Goal: Task Accomplishment & Management: Complete application form

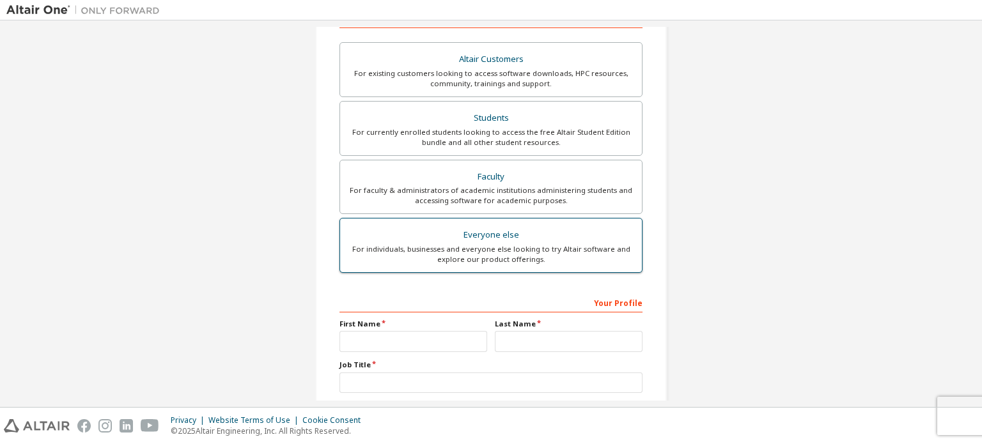
scroll to position [173, 0]
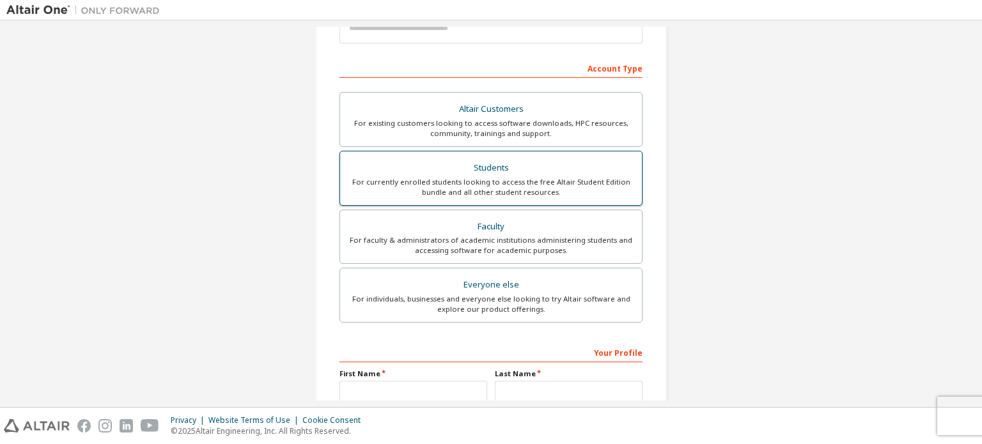
click at [497, 168] on div "Students" at bounding box center [491, 168] width 286 height 18
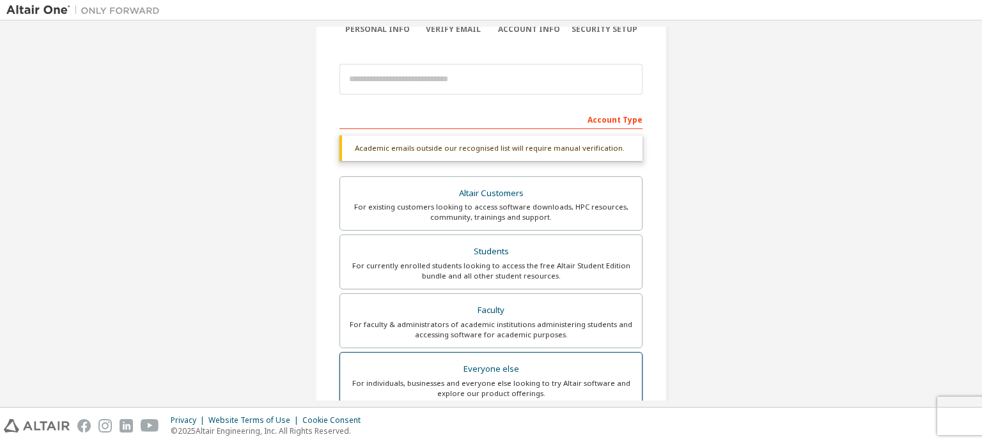
scroll to position [237, 0]
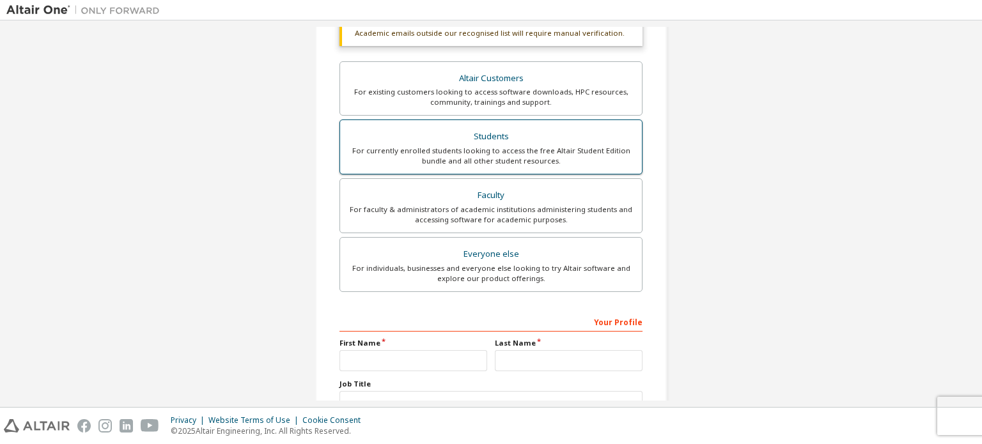
click at [491, 139] on div "Students" at bounding box center [491, 137] width 286 height 18
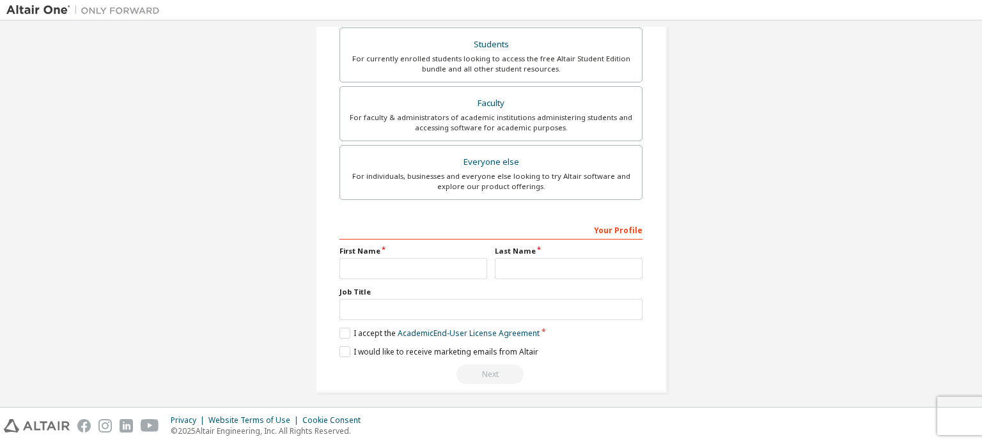
scroll to position [333, 0]
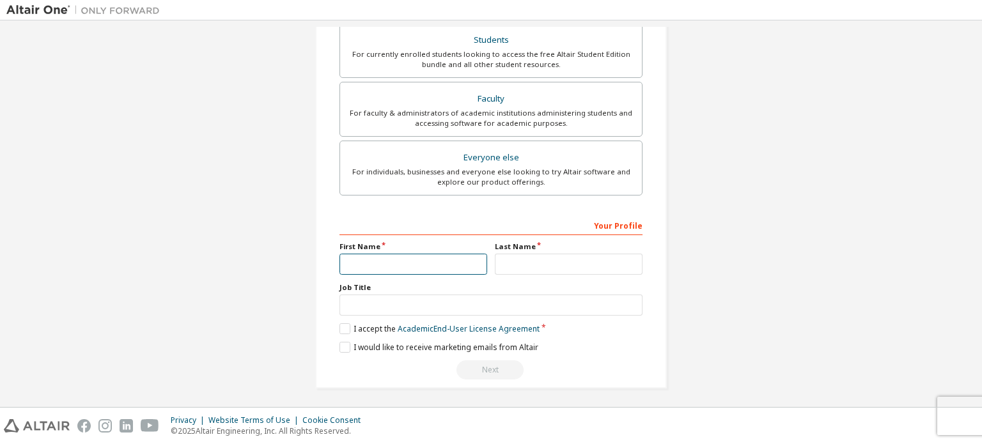
click at [366, 262] on input "text" at bounding box center [414, 264] width 148 height 21
type input "**********"
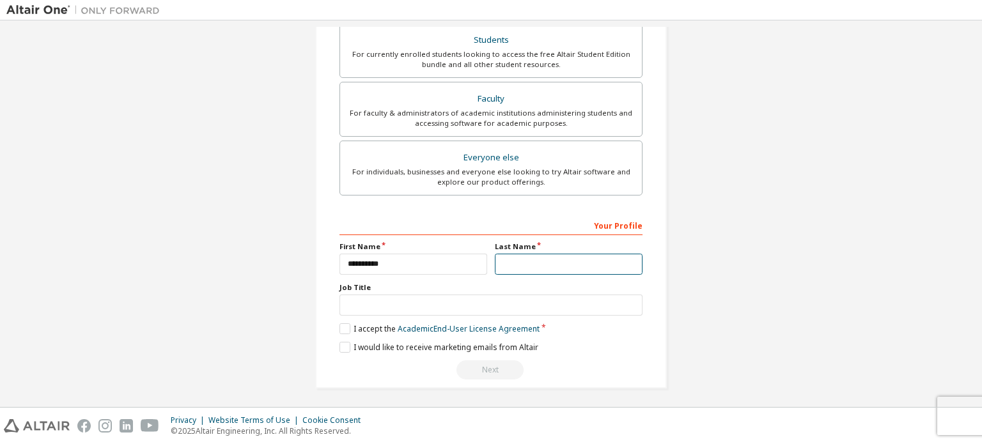
type input "********"
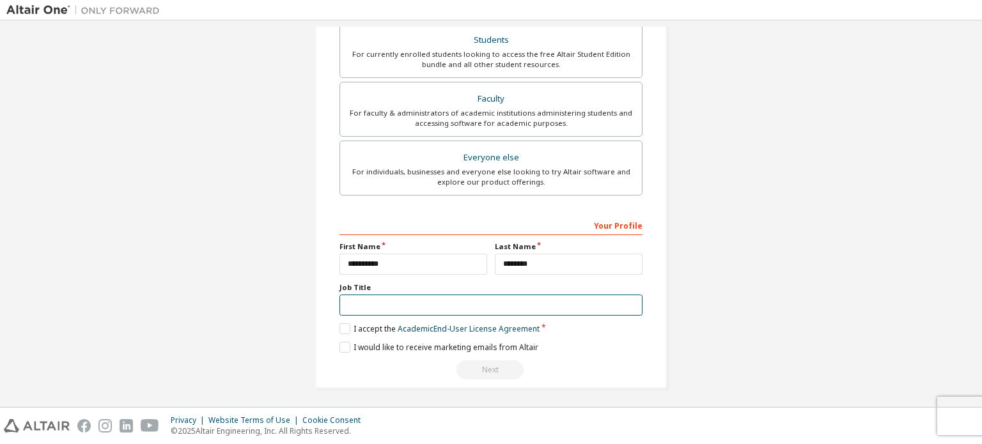
click at [386, 303] on input "text" at bounding box center [491, 305] width 303 height 21
type input "*******"
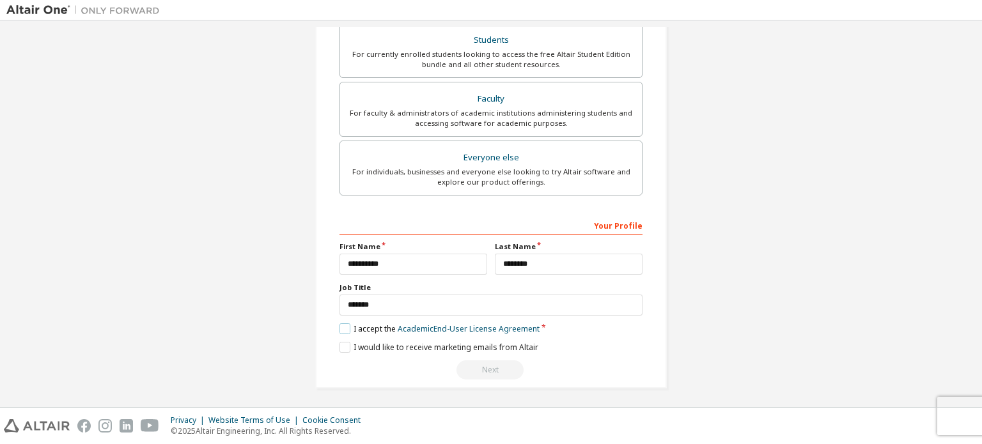
click at [343, 327] on label "I accept the Academic End-User License Agreement" at bounding box center [440, 329] width 200 height 11
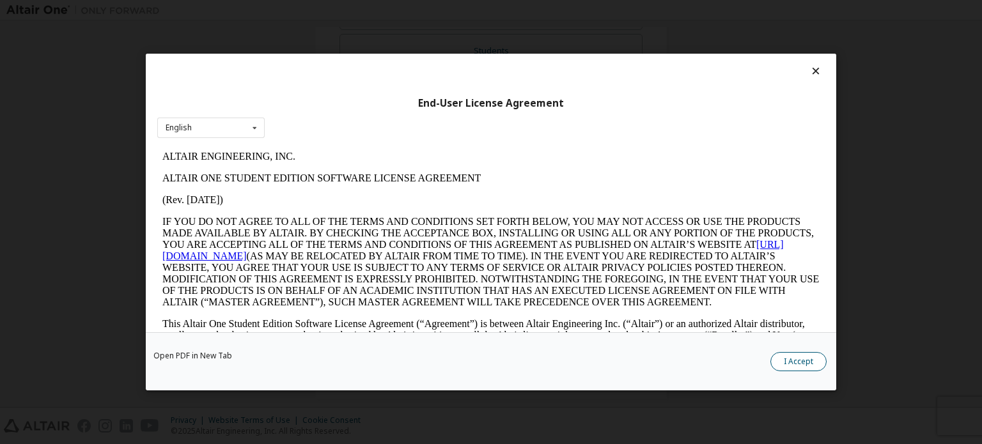
scroll to position [344, 0]
click at [808, 366] on button "I Accept" at bounding box center [798, 361] width 56 height 19
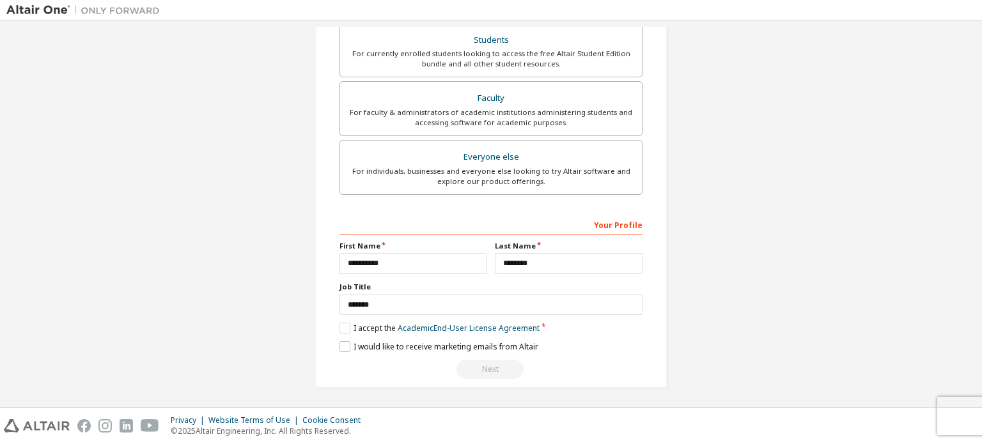
click at [345, 342] on label "I would like to receive marketing emails from Altair" at bounding box center [439, 346] width 199 height 11
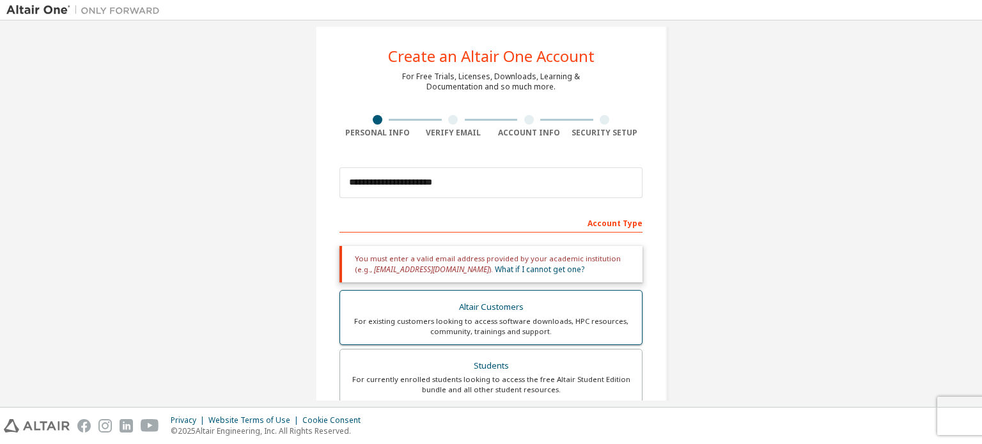
scroll to position [0, 0]
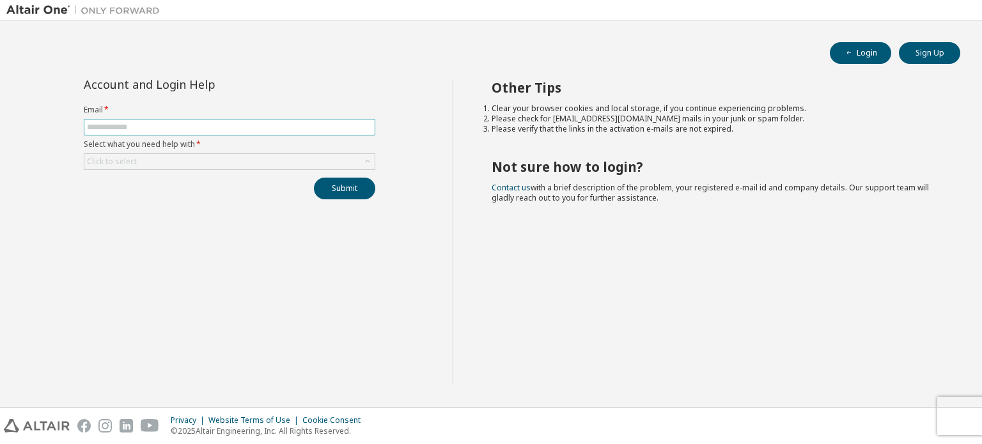
click at [105, 127] on input "text" at bounding box center [229, 127] width 285 height 10
type input "**********"
click at [144, 160] on div "Click to select" at bounding box center [229, 161] width 290 height 15
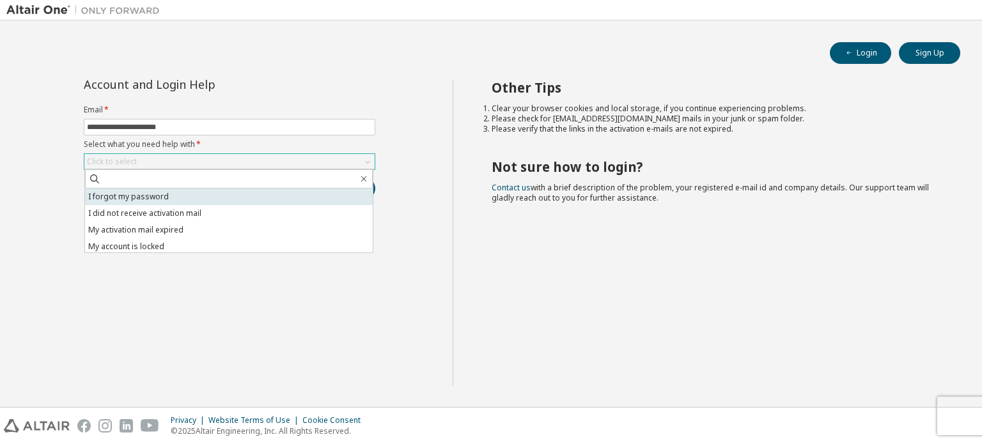
click at [142, 200] on li "I forgot my password" at bounding box center [229, 197] width 288 height 17
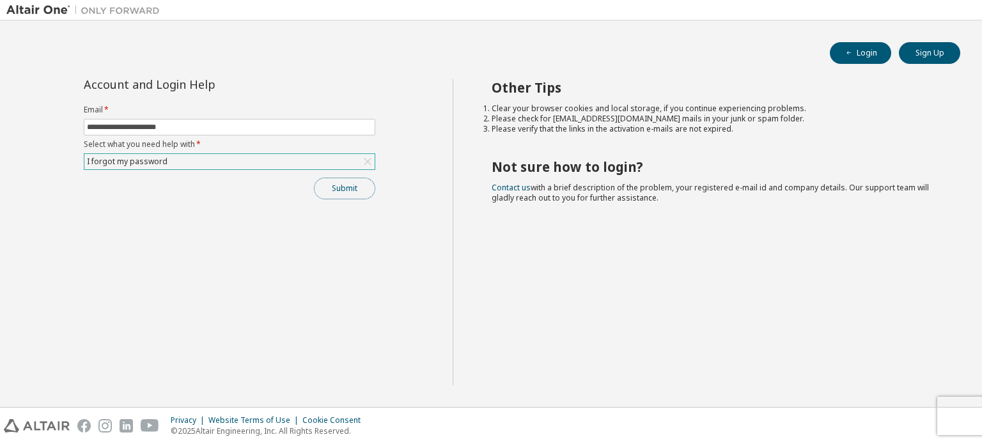
click at [332, 189] on button "Submit" at bounding box center [344, 189] width 61 height 22
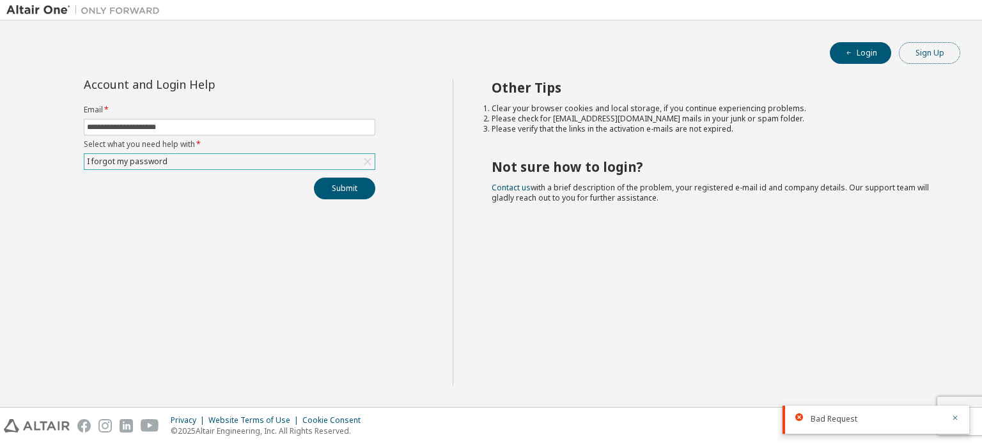
click at [926, 54] on button "Sign Up" at bounding box center [929, 53] width 61 height 22
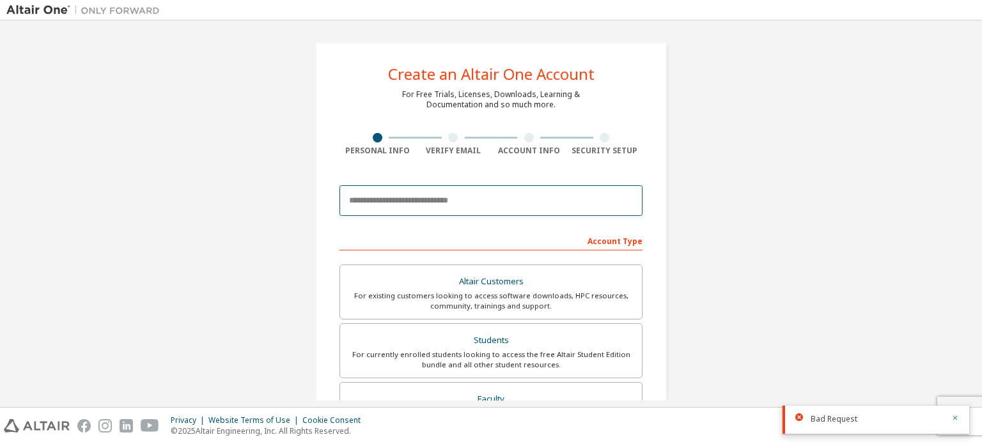
click at [407, 199] on input "email" at bounding box center [491, 200] width 303 height 31
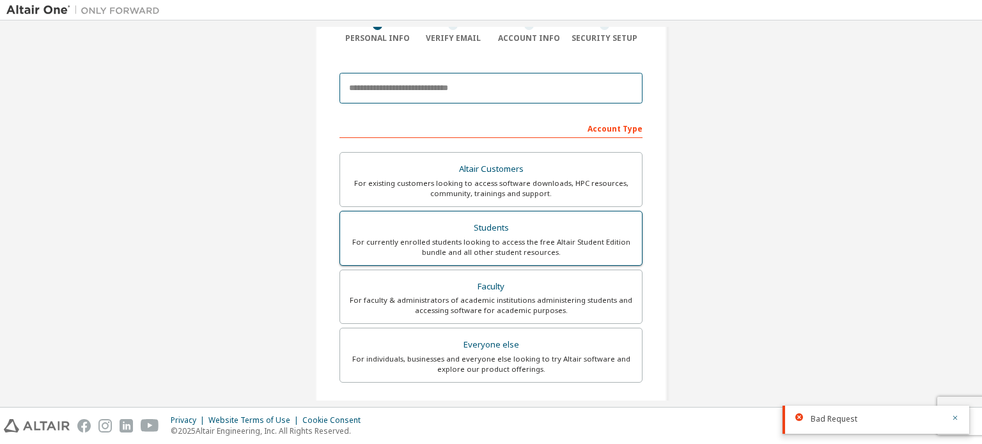
scroll to position [128, 0]
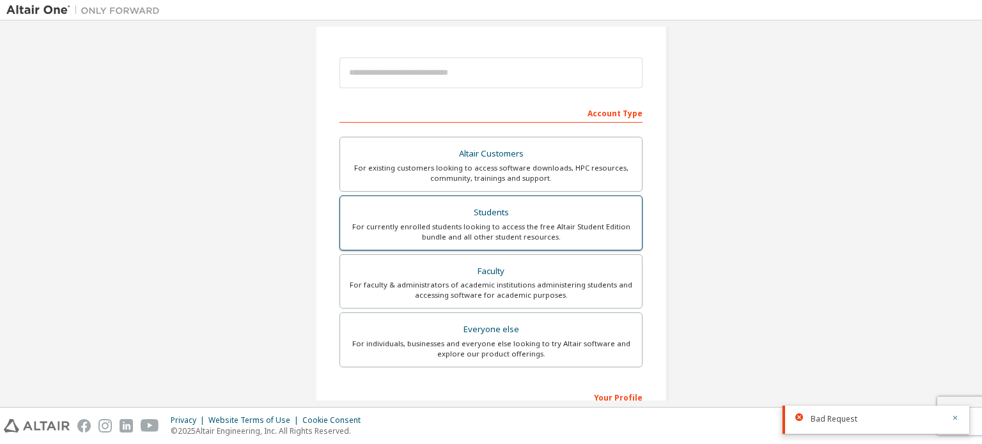
click at [499, 212] on div "Students" at bounding box center [491, 213] width 286 height 18
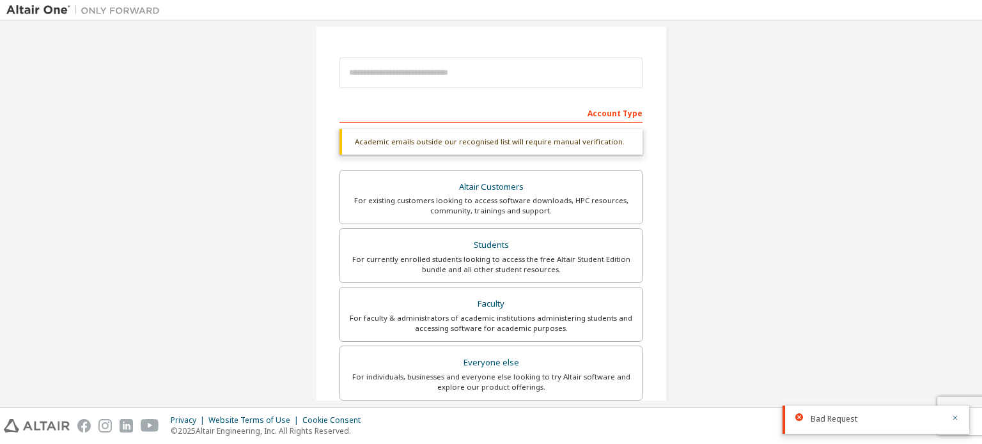
click at [499, 116] on div "Account Type" at bounding box center [491, 112] width 303 height 20
click at [472, 266] on div "For currently enrolled students looking to access the free Altair Student Editi…" at bounding box center [491, 264] width 286 height 20
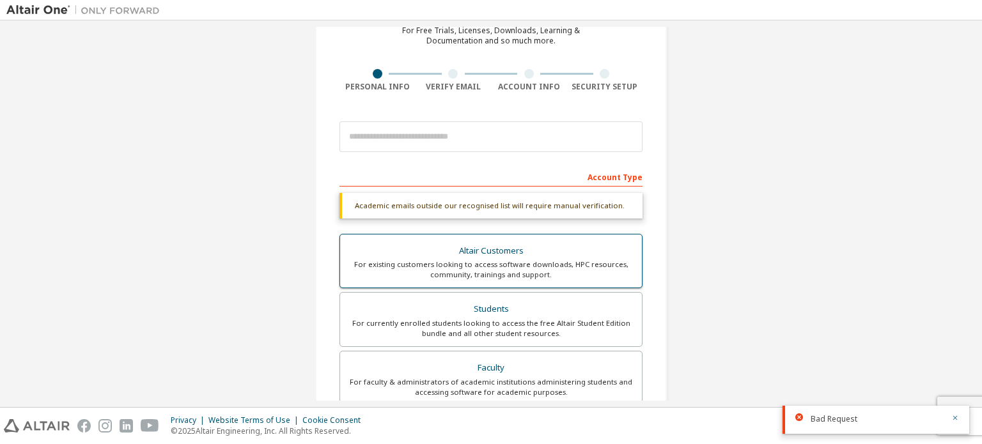
scroll to position [64, 0]
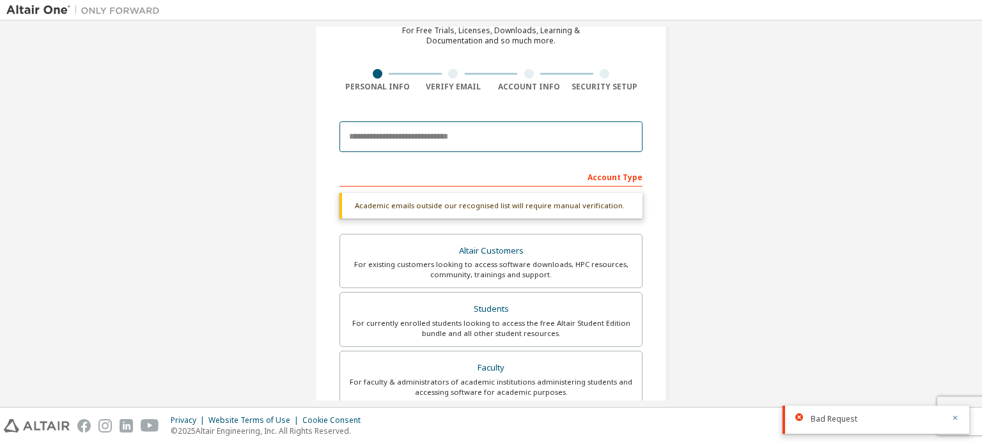
click at [375, 136] on input "email" at bounding box center [491, 136] width 303 height 31
type input "**********"
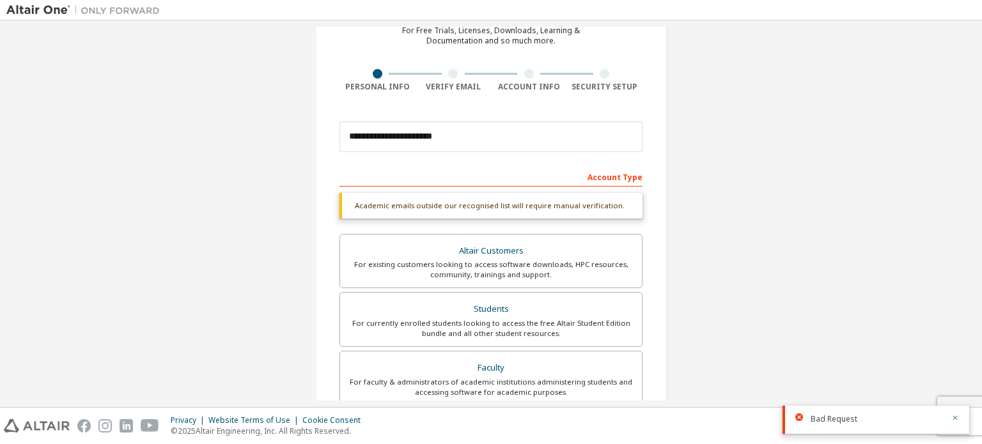
type input "**********"
type input "********"
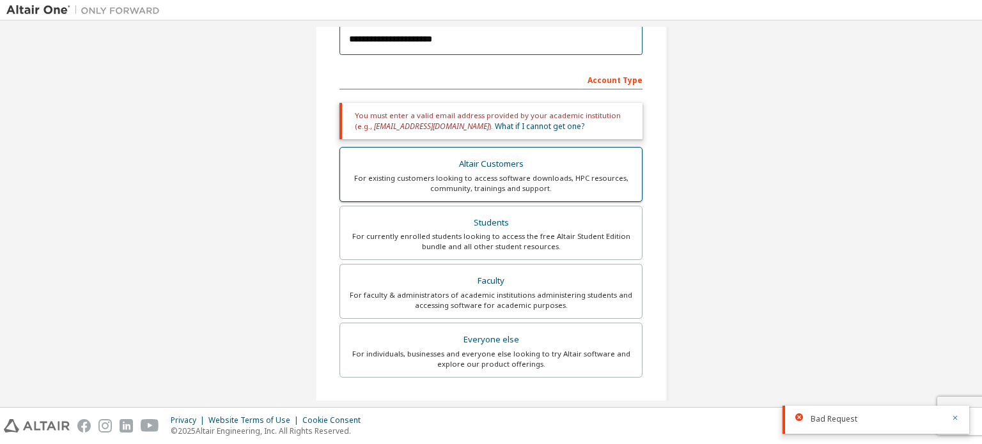
scroll to position [192, 0]
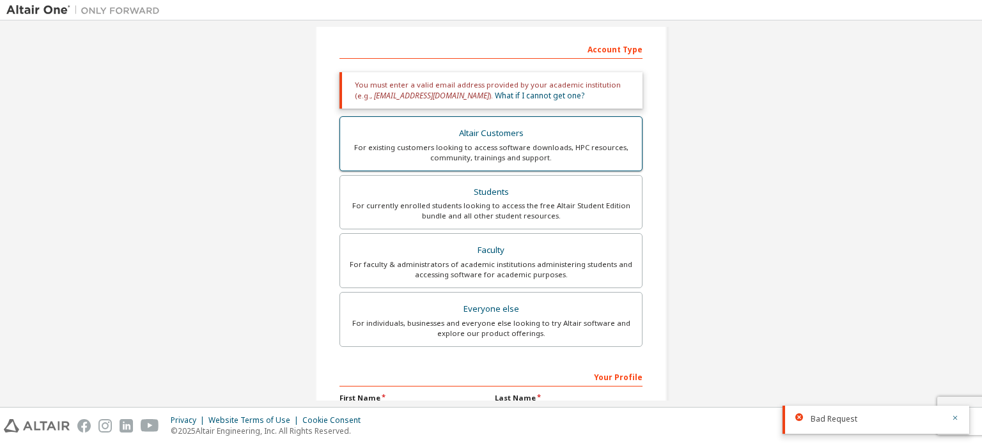
click at [515, 139] on div "Altair Customers" at bounding box center [491, 134] width 286 height 18
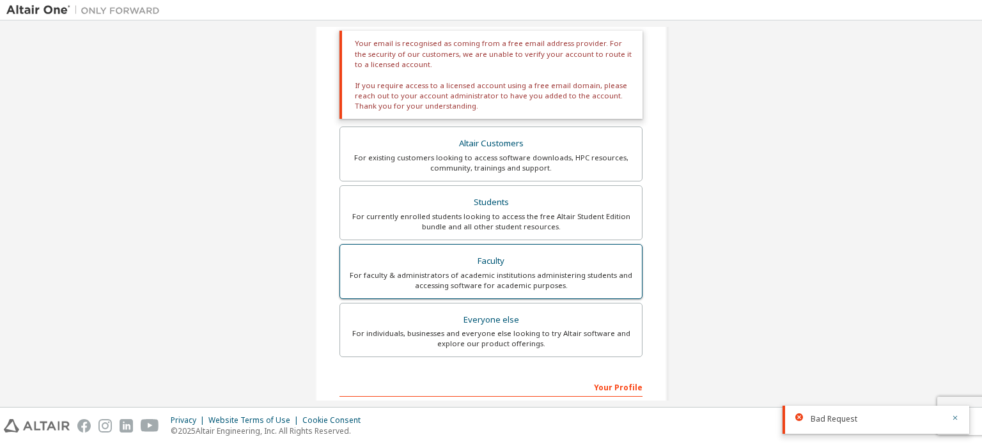
scroll to position [396, 0]
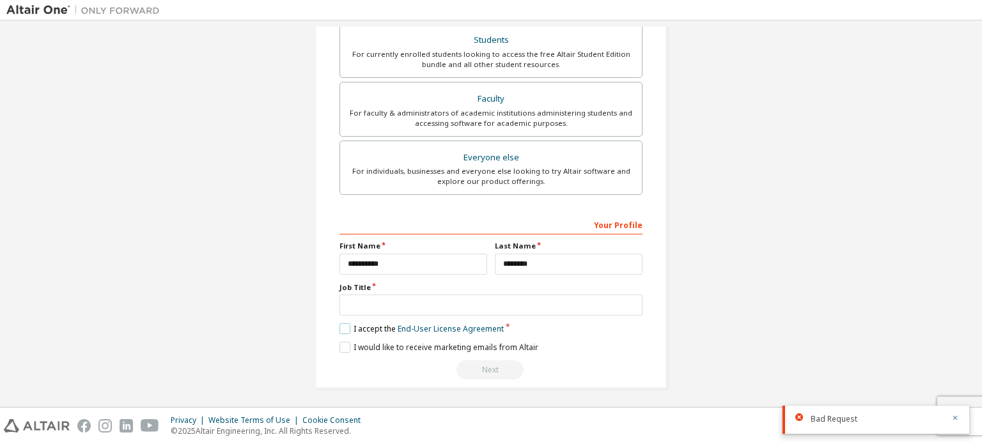
click at [340, 324] on label "I accept the End-User License Agreement" at bounding box center [422, 329] width 164 height 11
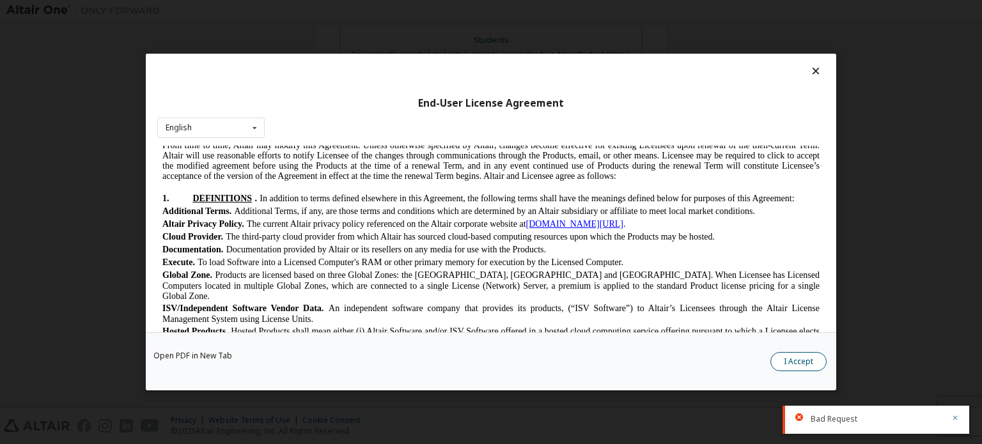
scroll to position [256, 0]
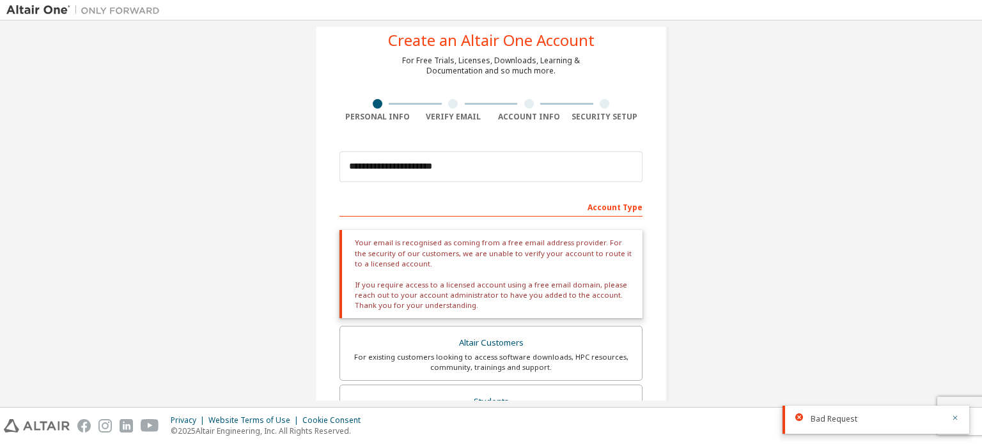
scroll to position [0, 0]
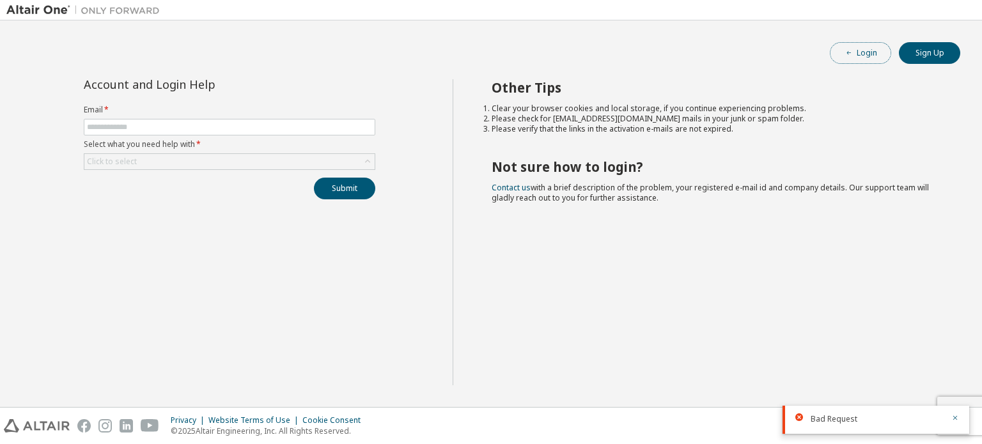
click at [867, 53] on button "Login" at bounding box center [860, 53] width 61 height 22
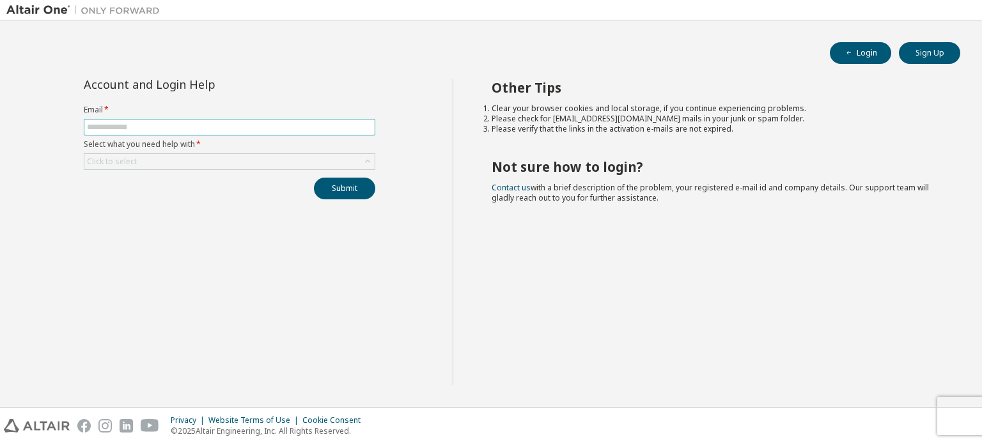
click at [144, 123] on input "text" at bounding box center [229, 127] width 285 height 10
type input "**********"
click at [149, 162] on div "Click to select" at bounding box center [229, 161] width 290 height 15
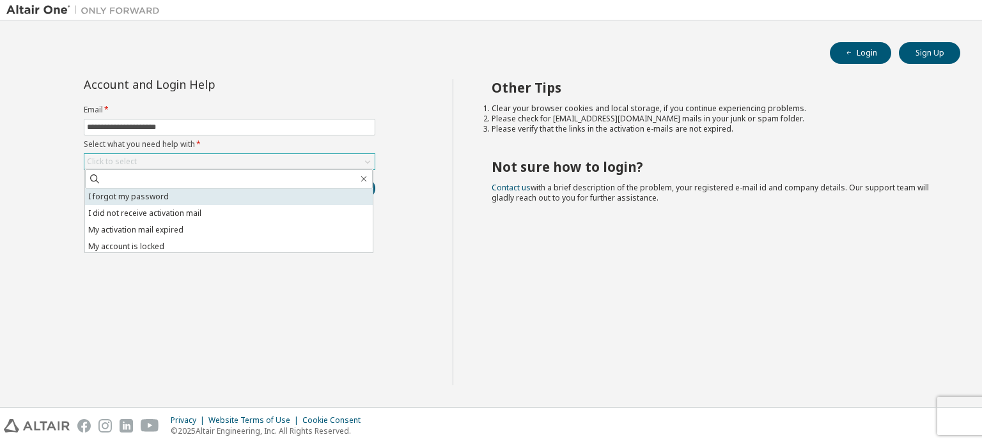
click at [153, 199] on li "I forgot my password" at bounding box center [229, 197] width 288 height 17
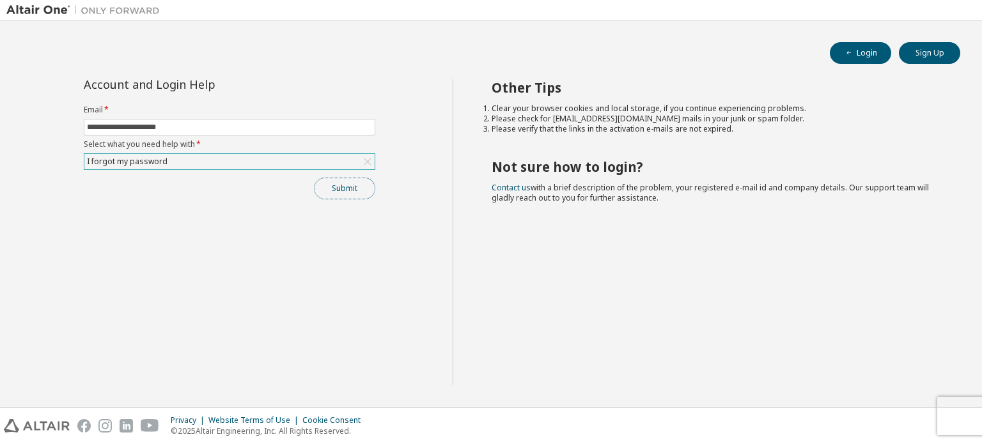
click at [339, 183] on button "Submit" at bounding box center [344, 189] width 61 height 22
click at [341, 189] on button "Submit" at bounding box center [344, 189] width 61 height 22
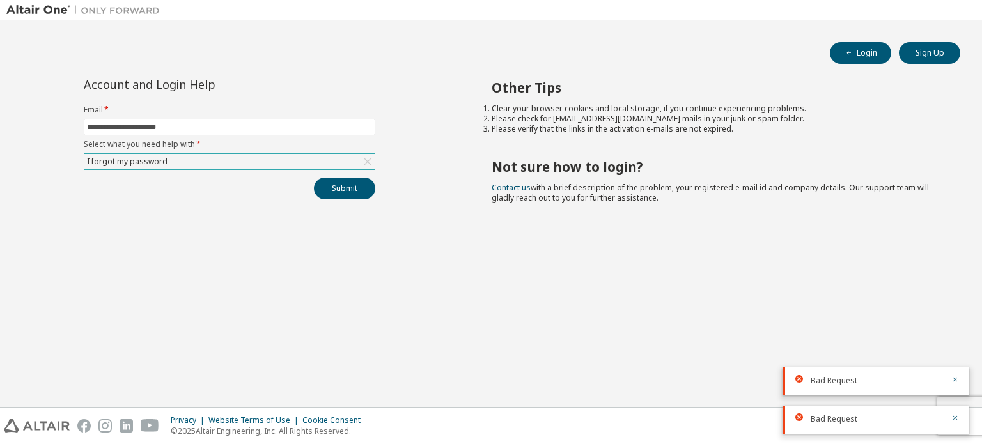
click at [154, 159] on div "I forgot my password" at bounding box center [127, 162] width 84 height 14
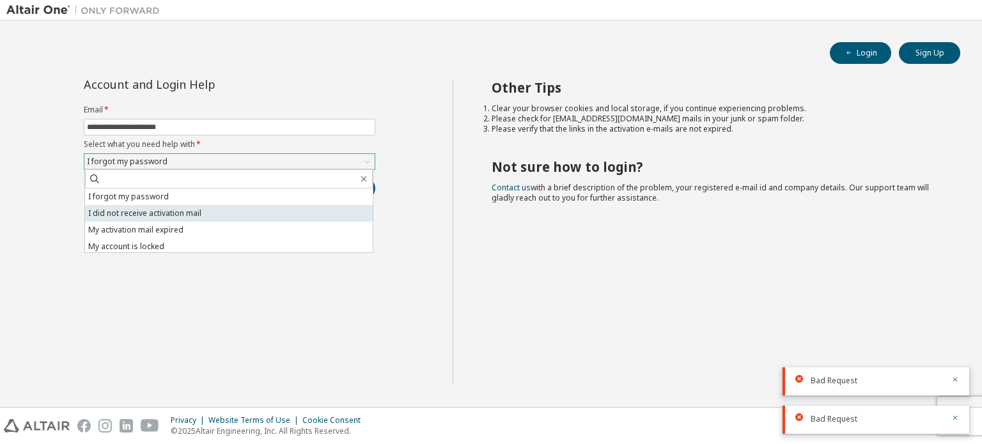
click at [199, 215] on li "I did not receive activation mail" at bounding box center [229, 213] width 288 height 17
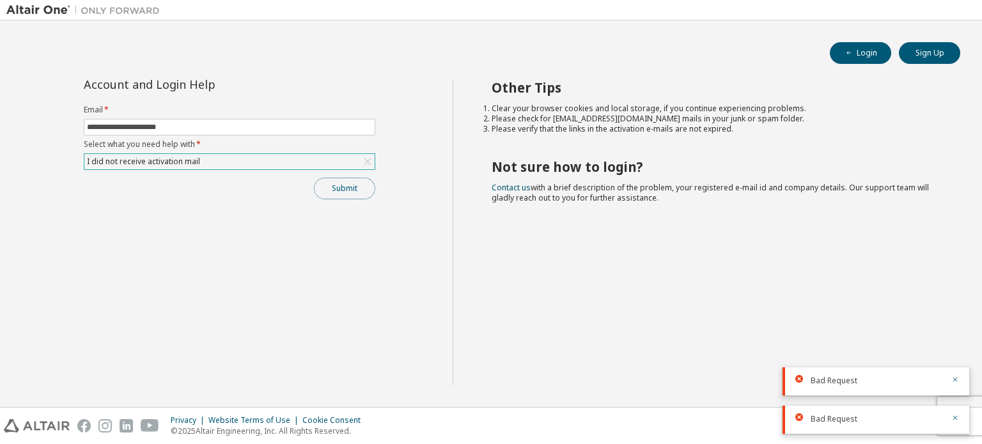
click at [350, 191] on button "Submit" at bounding box center [344, 189] width 61 height 22
click at [162, 158] on div "I did not receive activation mail" at bounding box center [143, 162] width 117 height 14
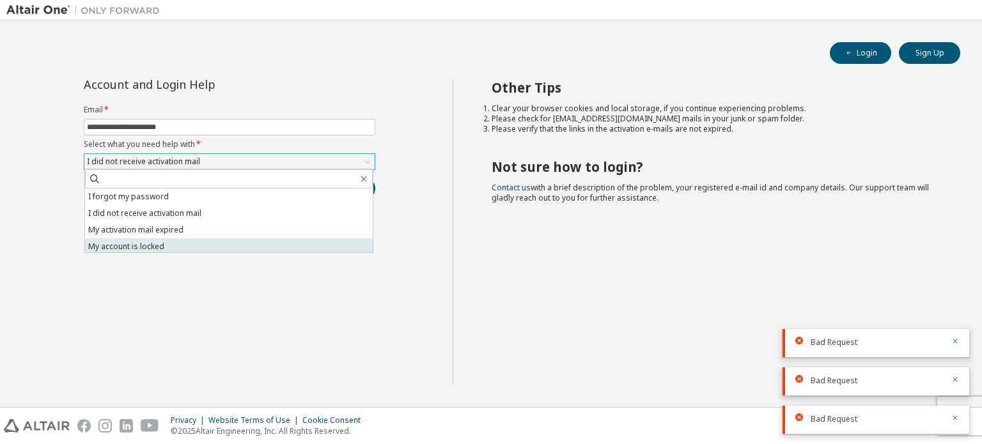
click at [165, 247] on li "My account is locked" at bounding box center [229, 246] width 288 height 17
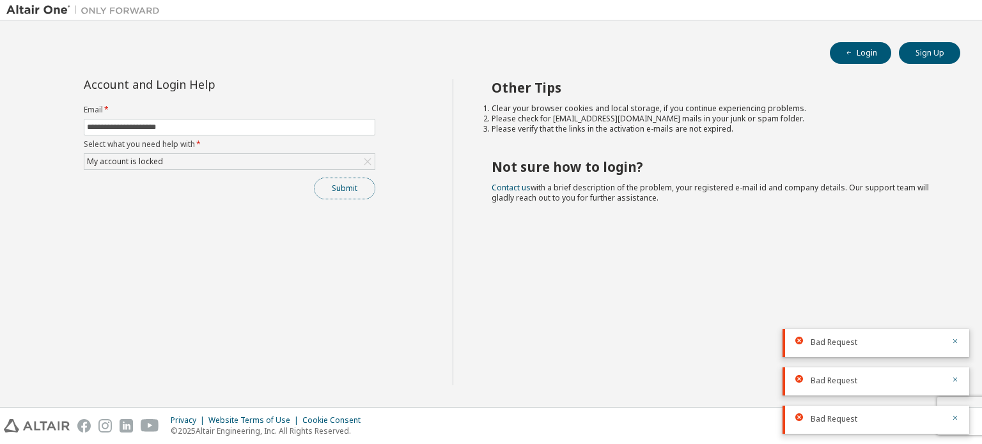
click at [336, 191] on button "Submit" at bounding box center [344, 189] width 61 height 22
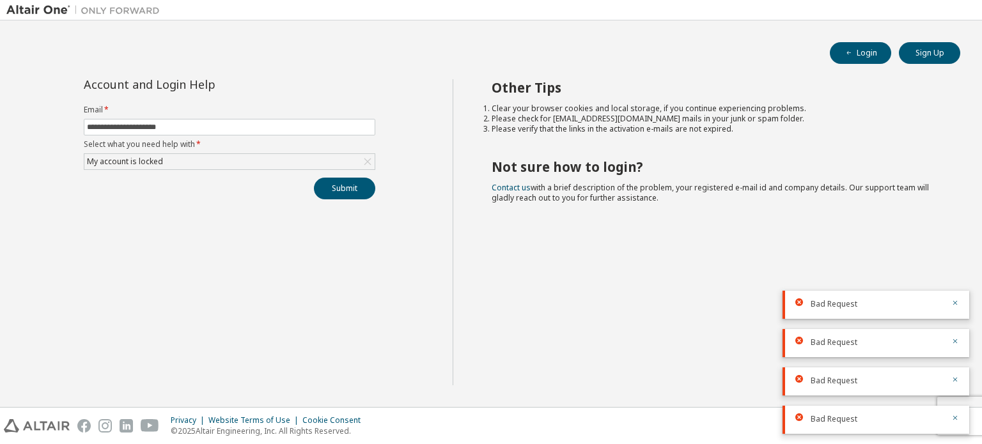
click at [961, 302] on div "Bad Request" at bounding box center [876, 305] width 187 height 28
click at [953, 301] on icon "button" at bounding box center [955, 303] width 8 height 8
click at [953, 327] on icon "button" at bounding box center [955, 331] width 8 height 8
click at [953, 301] on body "**********" at bounding box center [491, 222] width 982 height 444
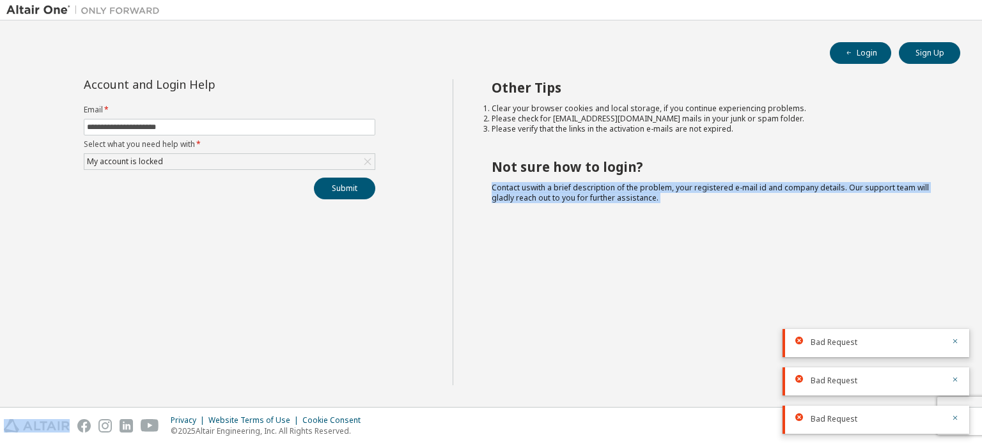
click at [953, 301] on div "Other Tips Clear your browser cookies and local storage, if you continue experi…" at bounding box center [715, 232] width 524 height 306
click at [954, 338] on button "button" at bounding box center [955, 343] width 8 height 12
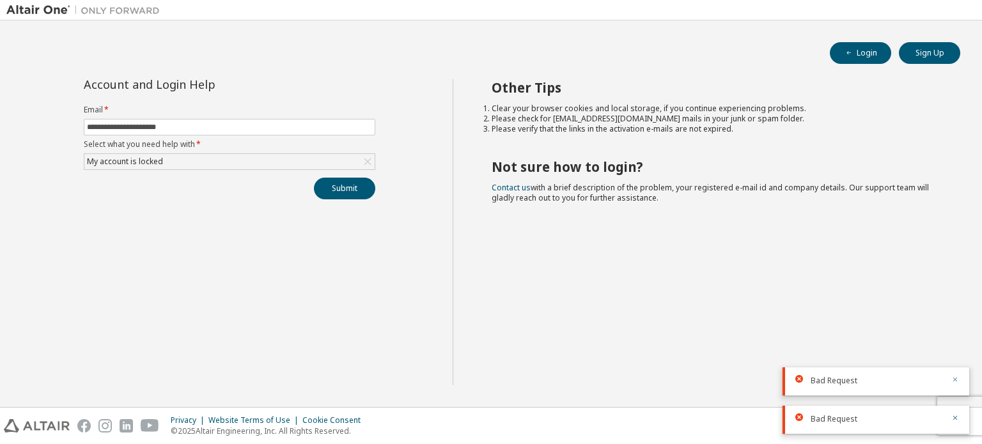
click at [954, 377] on icon "button" at bounding box center [955, 380] width 8 height 8
click at [955, 416] on icon "button" at bounding box center [955, 418] width 8 height 8
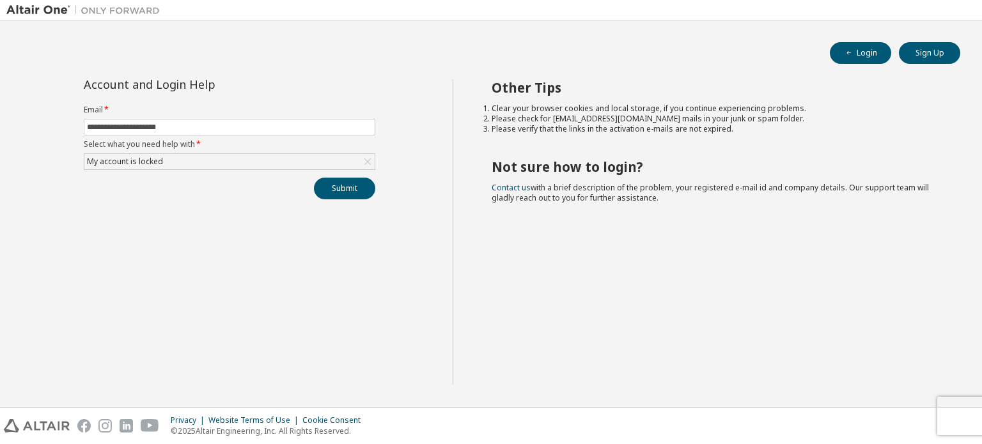
click at [559, 173] on h2 "Not sure how to login?" at bounding box center [715, 167] width 446 height 17
drag, startPoint x: 883, startPoint y: 0, endPoint x: 419, endPoint y: 297, distance: 551.2
click at [419, 297] on div "**********" at bounding box center [229, 232] width 446 height 306
click at [935, 52] on button "Sign Up" at bounding box center [929, 53] width 61 height 22
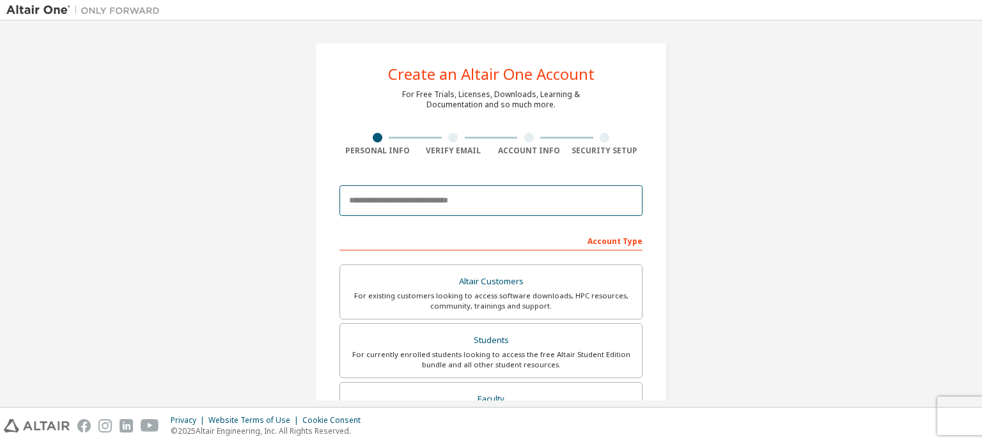
click at [426, 197] on input "email" at bounding box center [491, 200] width 303 height 31
